Goal: Transaction & Acquisition: Purchase product/service

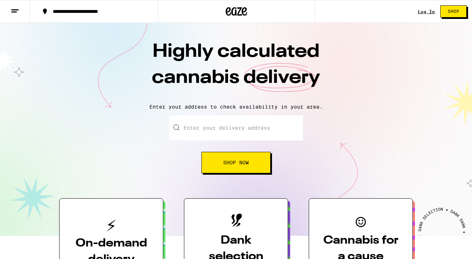
click at [265, 130] on input "Enter your delivery address" at bounding box center [236, 127] width 134 height 25
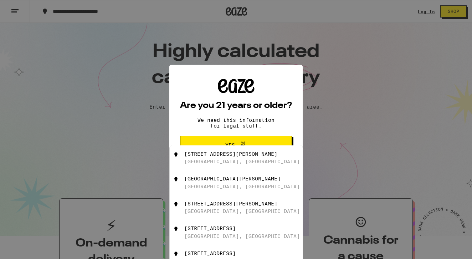
click at [248, 152] on div "[STREET_ADDRESS][PERSON_NAME]" at bounding box center [247, 158] width 127 height 14
type input "[STREET_ADDRESS][PERSON_NAME]"
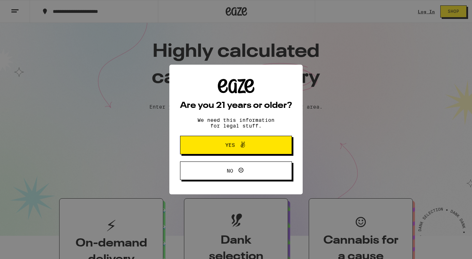
click at [248, 148] on span "Yes" at bounding box center [236, 144] width 54 height 9
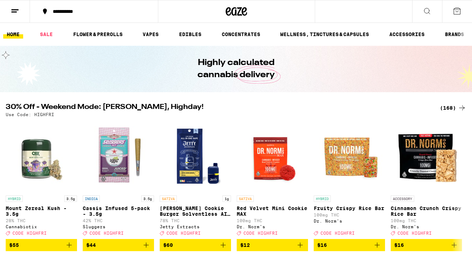
click at [427, 11] on icon at bounding box center [427, 11] width 9 height 9
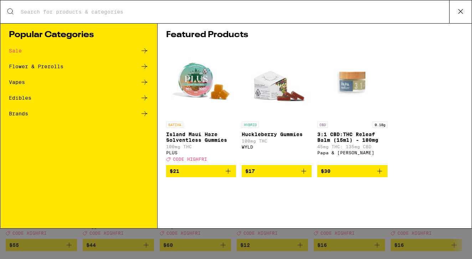
click at [278, 91] on img "Open page for Huckleberry Gummies from WYLD" at bounding box center [277, 81] width 70 height 71
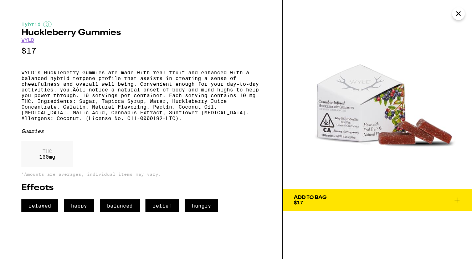
click at [30, 41] on link "WYLD" at bounding box center [27, 40] width 13 height 6
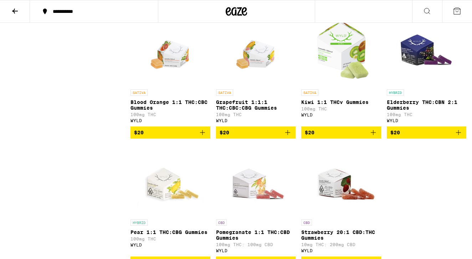
scroll to position [466, 0]
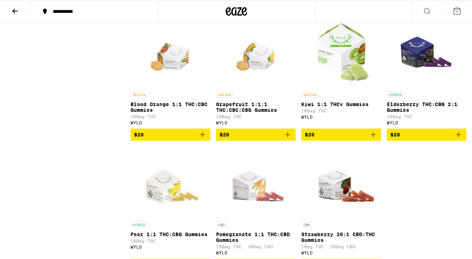
click at [332, 139] on span "$20" at bounding box center [341, 134] width 73 height 9
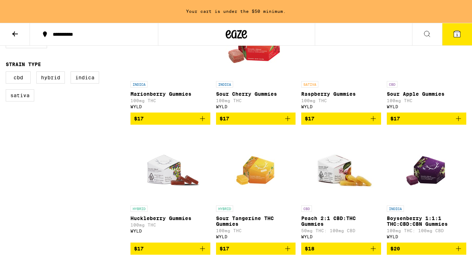
scroll to position [166, 0]
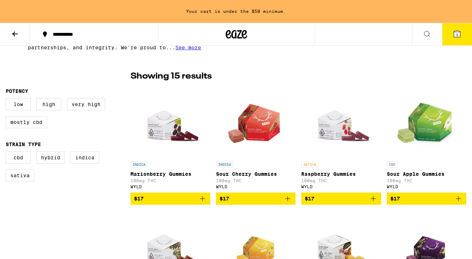
click at [406, 195] on button "$17" at bounding box center [427, 198] width 80 height 12
